Goal: Task Accomplishment & Management: Manage account settings

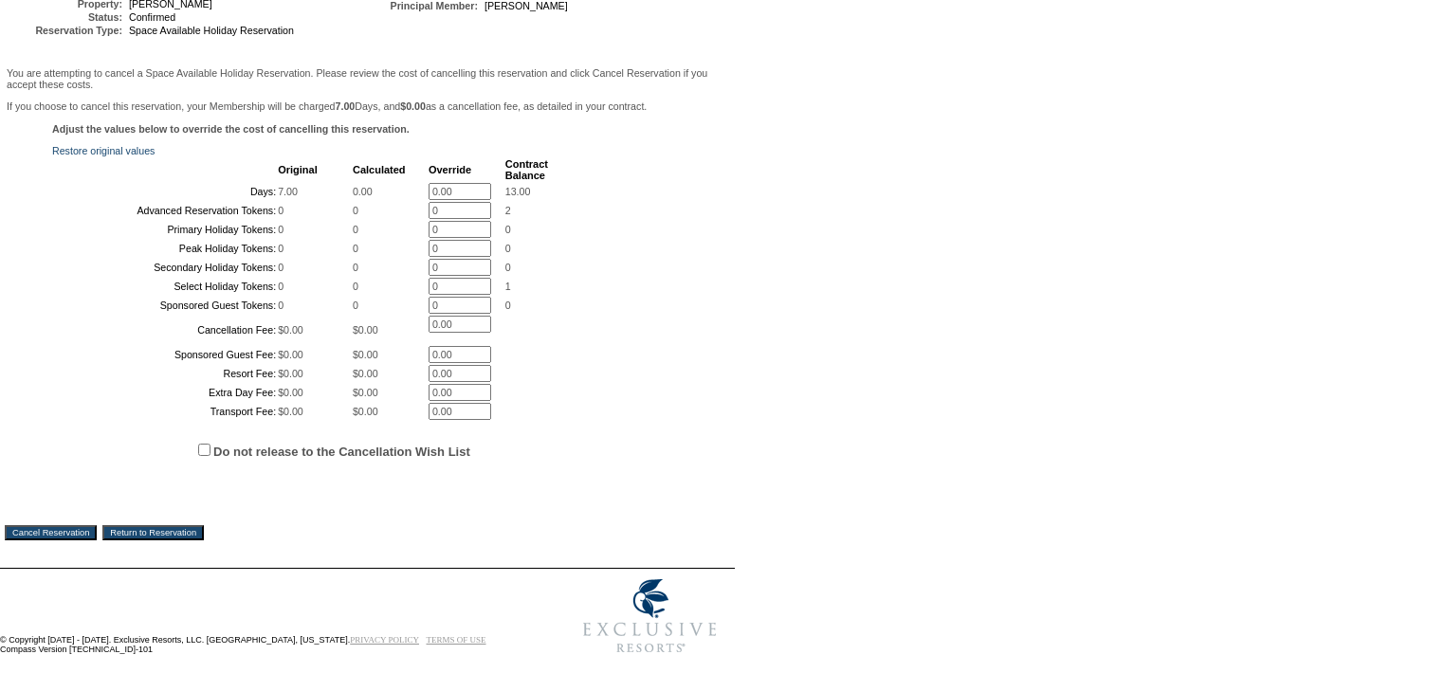
scroll to position [409, 0]
click at [79, 531] on input "Cancel Reservation" at bounding box center [51, 532] width 92 height 15
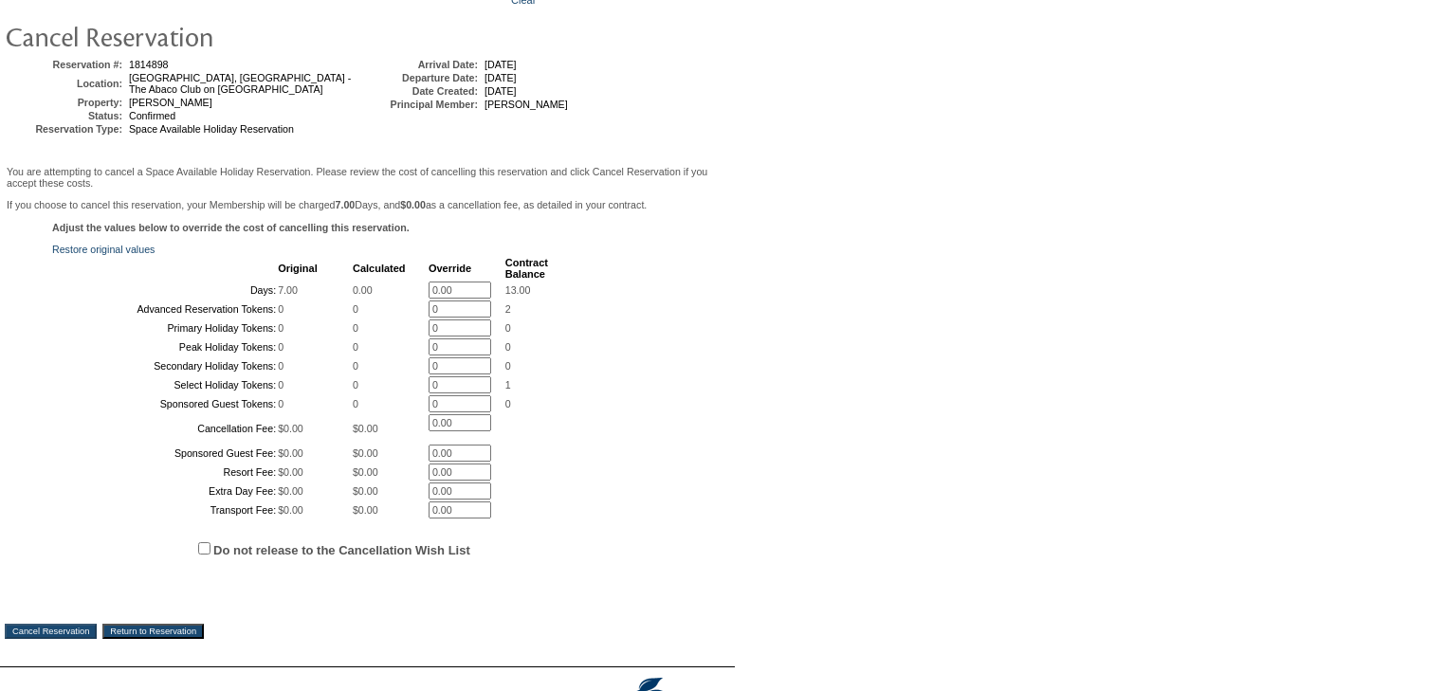
scroll to position [0, 0]
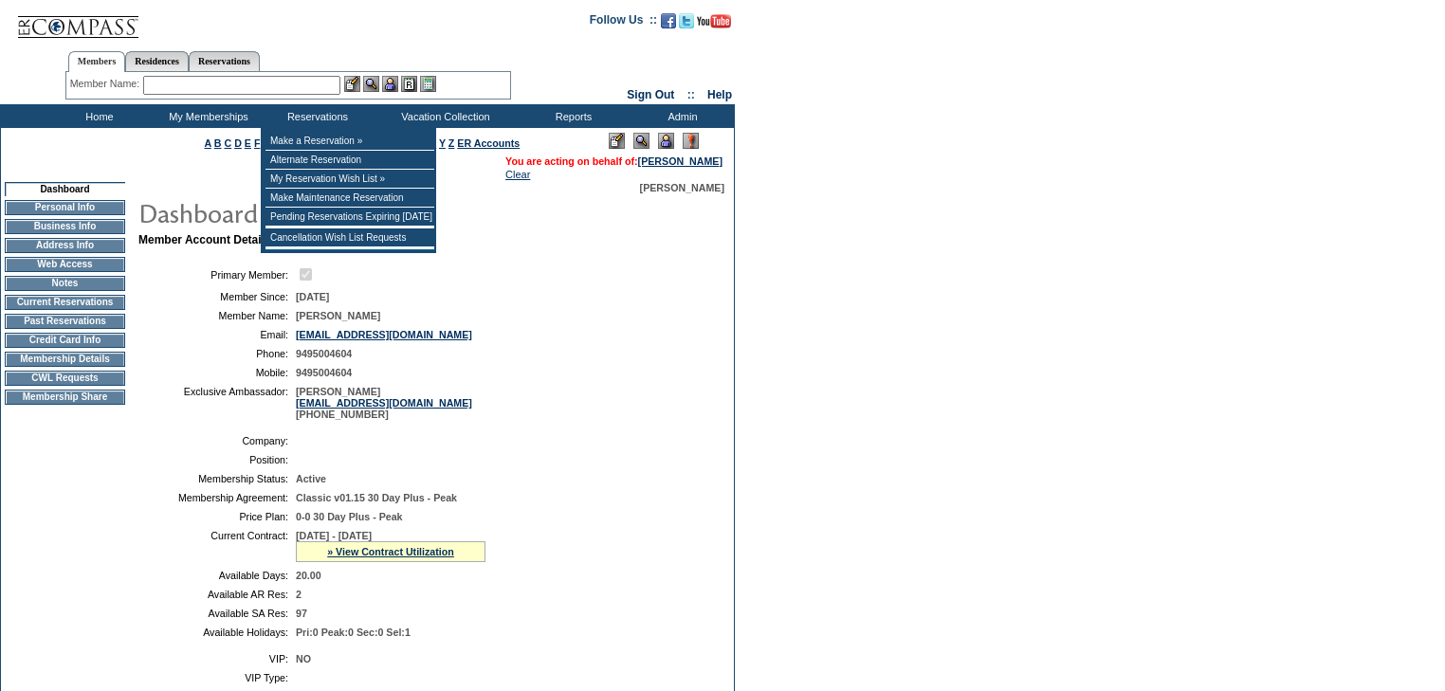
click at [269, 83] on input "text" at bounding box center [241, 85] width 197 height 19
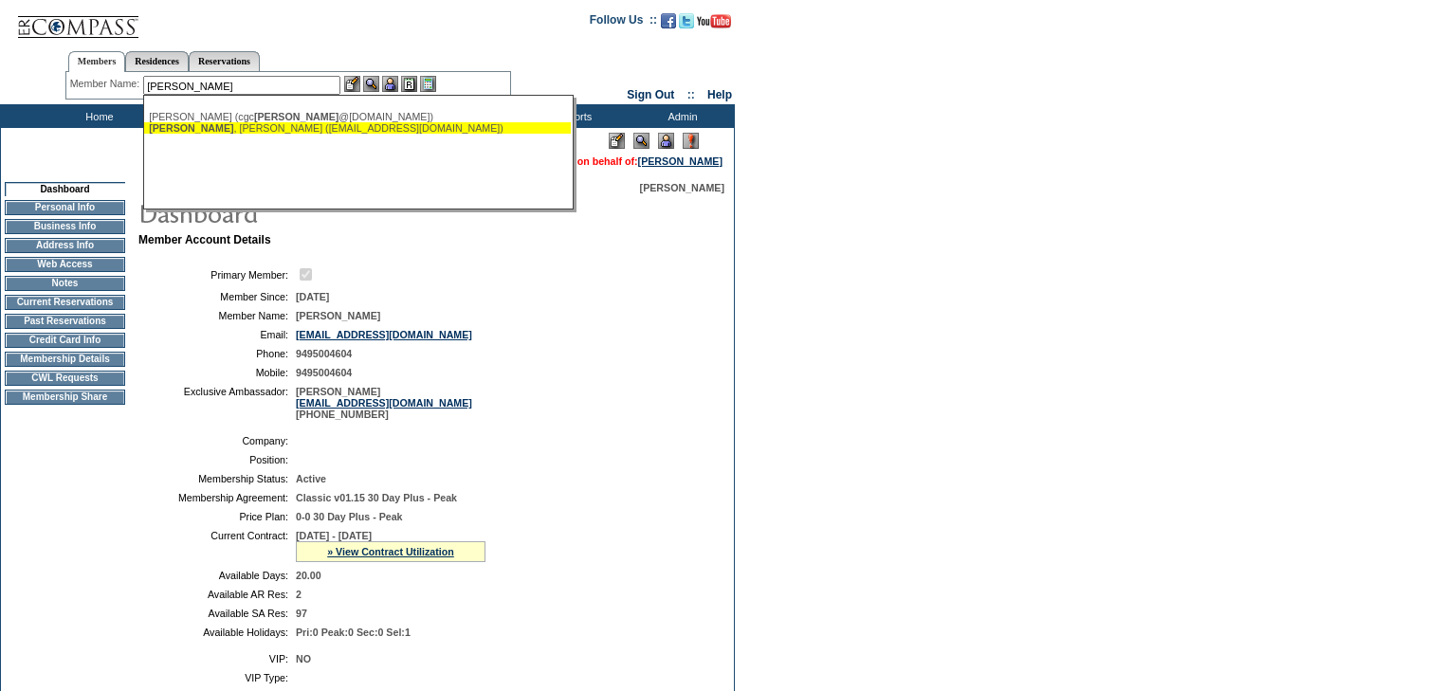
click at [284, 135] on ul "[PERSON_NAME] (cgc [PERSON_NAME] @[DOMAIN_NAME]) [PERSON_NAME] ([EMAIL_ADDRESS]…" at bounding box center [357, 122] width 427 height 32
click at [285, 132] on div "[PERSON_NAME] ([EMAIL_ADDRESS][DOMAIN_NAME])" at bounding box center [357, 127] width 417 height 11
type input "[PERSON_NAME] ([EMAIL_ADDRESS][DOMAIN_NAME])"
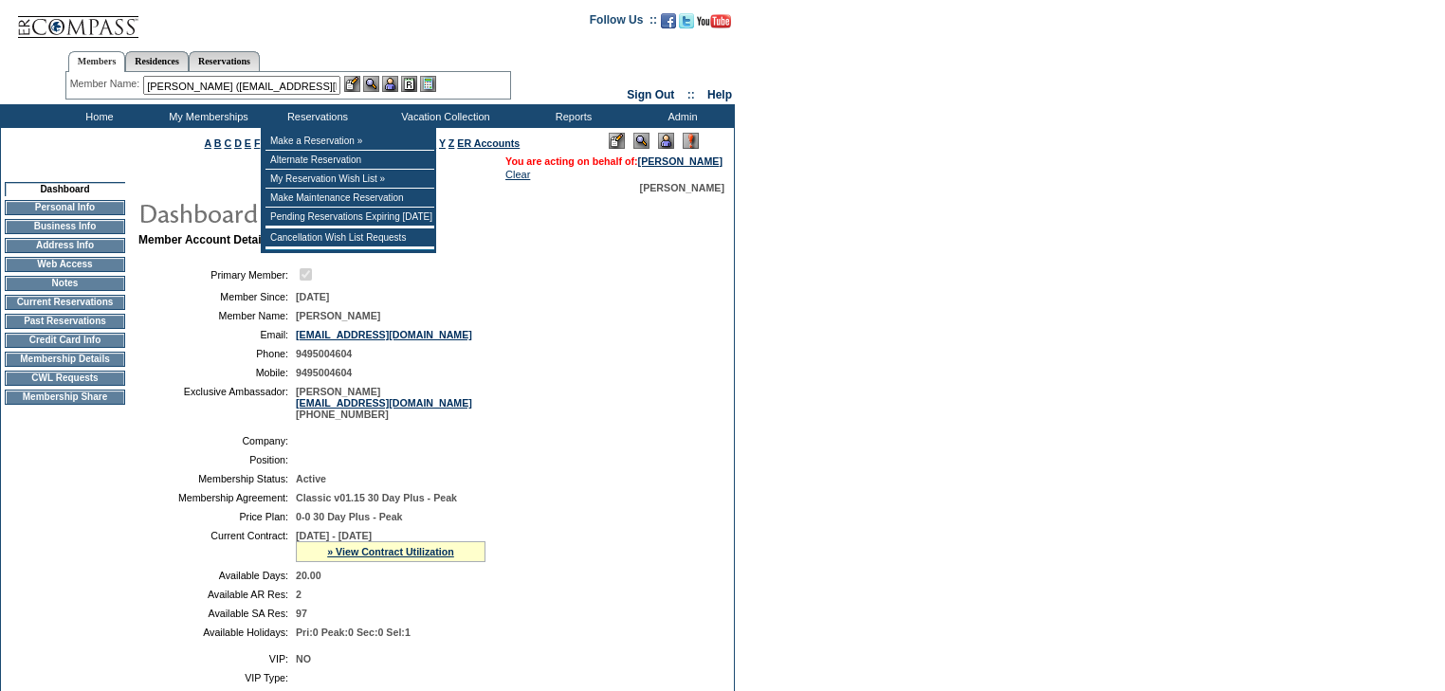
click at [393, 85] on img at bounding box center [390, 84] width 16 height 16
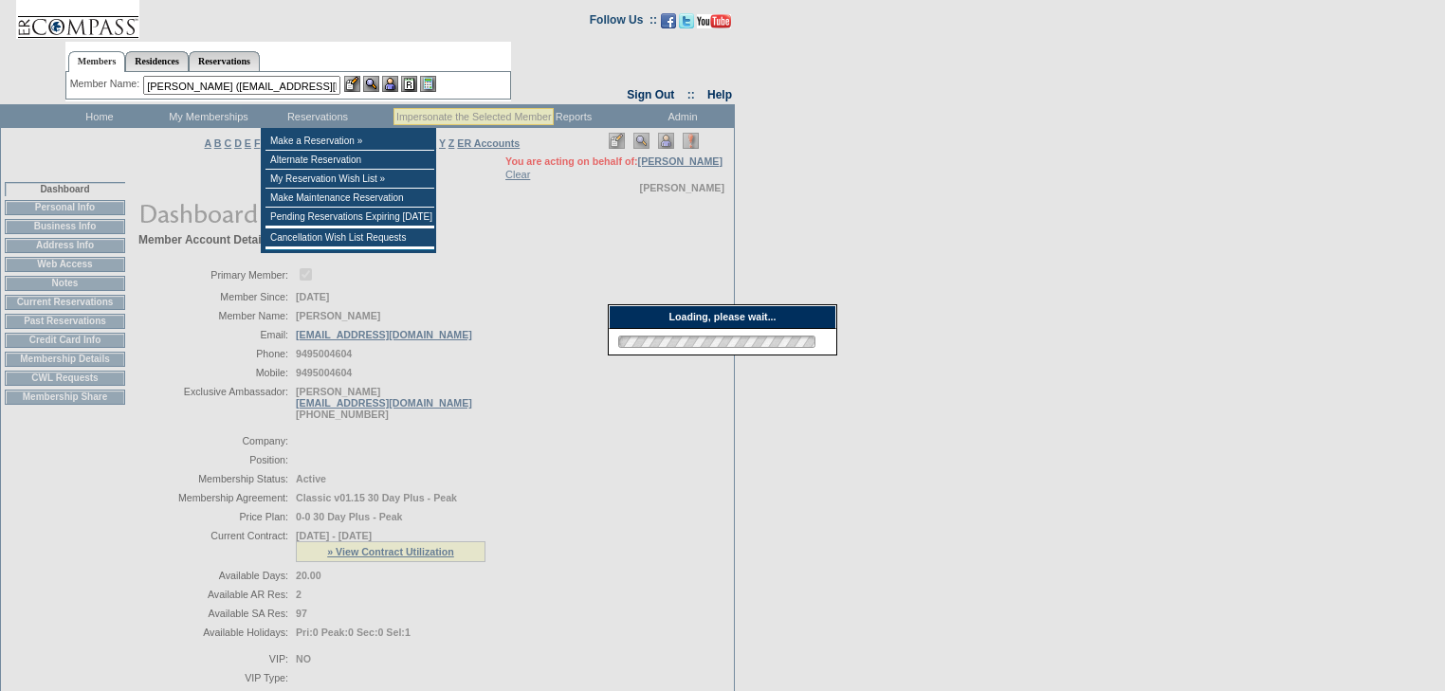
click at [377, 85] on img at bounding box center [371, 84] width 16 height 16
